Goal: Task Accomplishment & Management: Manage account settings

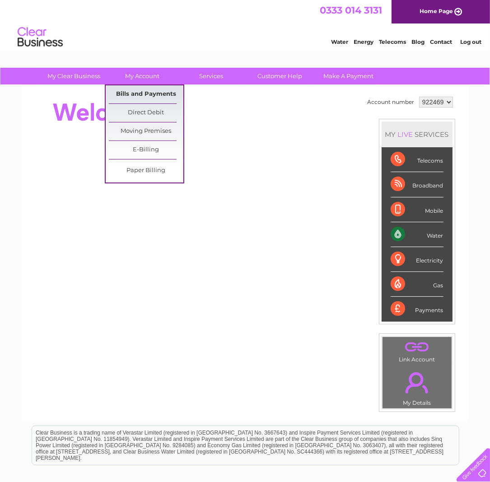
click at [146, 92] on link "Bills and Payments" at bounding box center [146, 94] width 75 height 18
click at [148, 92] on link "Bills and Payments" at bounding box center [146, 94] width 75 height 18
click at [144, 90] on link "Bills and Payments" at bounding box center [146, 94] width 75 height 18
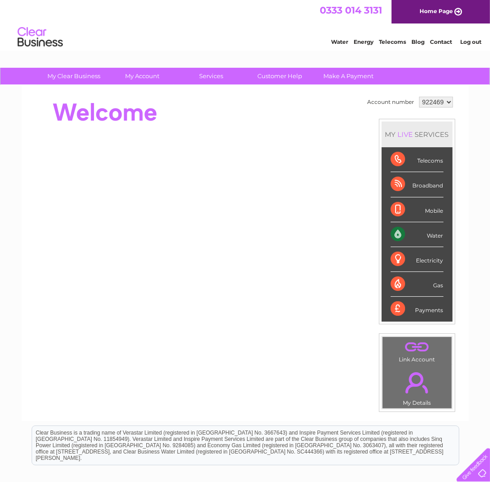
click at [108, 46] on div "Water Energy Telecoms Blog Contact Log out" at bounding box center [245, 37] width 490 height 29
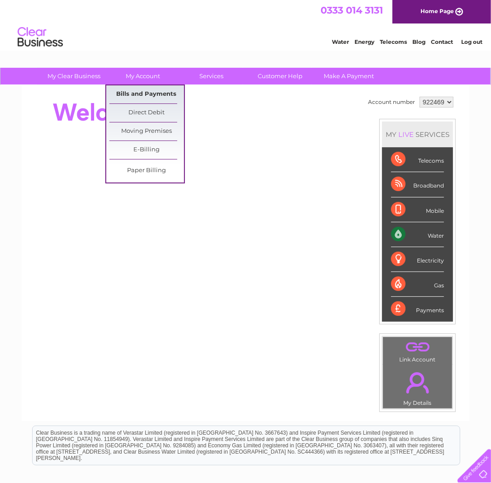
click at [149, 90] on link "Bills and Payments" at bounding box center [146, 94] width 75 height 18
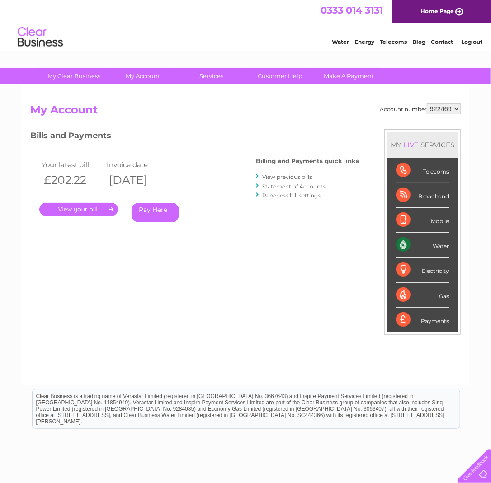
click at [78, 209] on link "." at bounding box center [78, 209] width 79 height 13
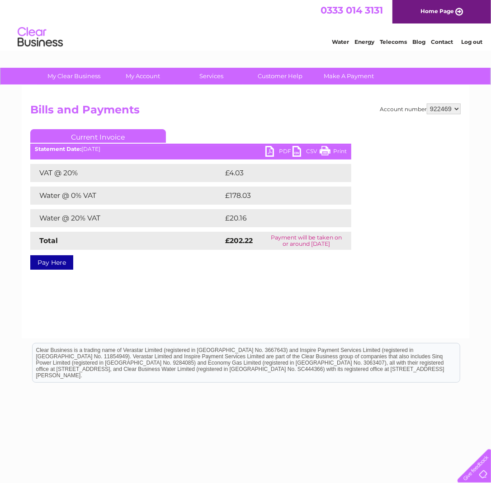
click at [280, 150] on link "PDF" at bounding box center [278, 152] width 27 height 13
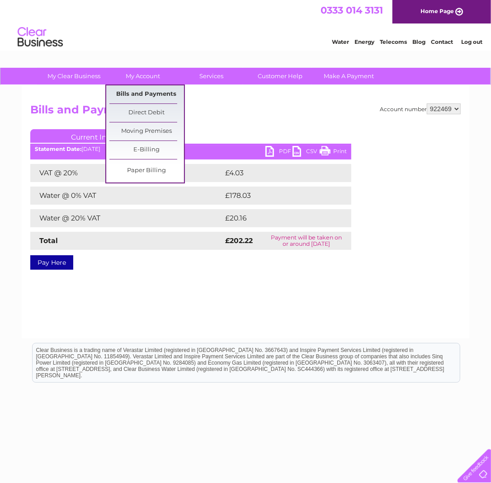
click at [137, 93] on link "Bills and Payments" at bounding box center [146, 94] width 75 height 18
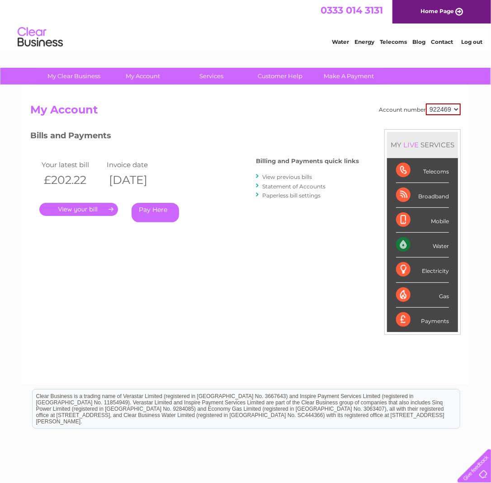
click at [286, 178] on link "View previous bills" at bounding box center [287, 177] width 50 height 7
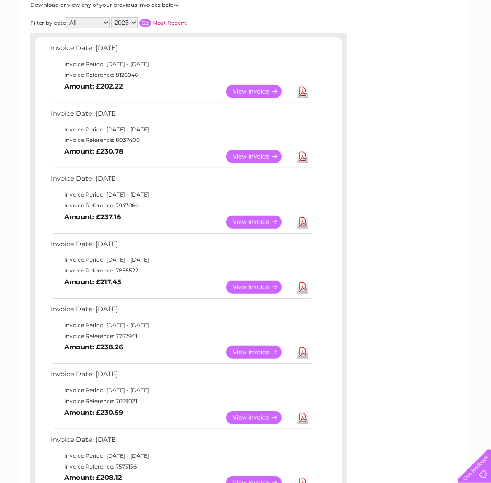
scroll to position [136, 0]
